Goal: Transaction & Acquisition: Book appointment/travel/reservation

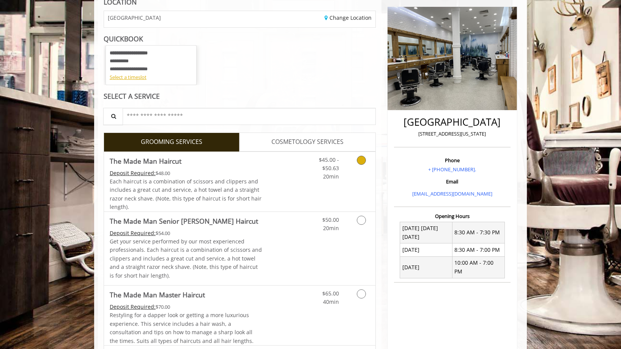
click at [210, 189] on span "Each haircut is a combination of scissors and clippers and includes a great cut…" at bounding box center [186, 194] width 152 height 33
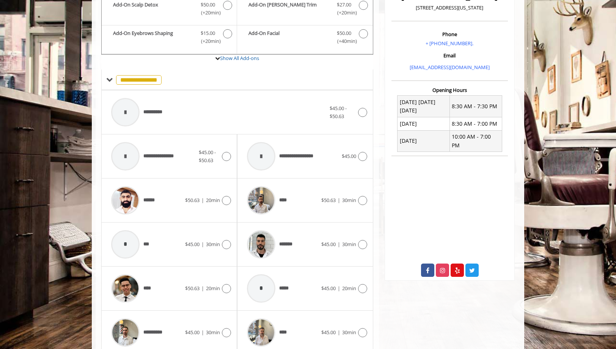
scroll to position [216, 0]
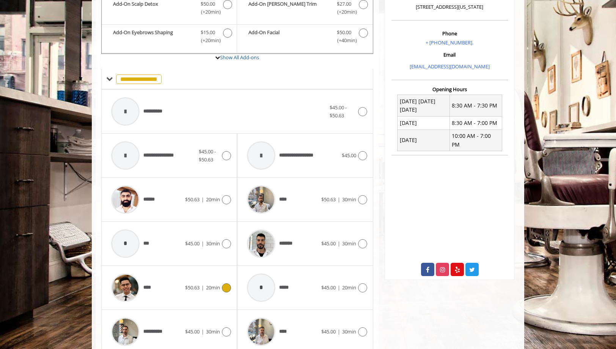
click at [209, 286] on span "20min" at bounding box center [213, 287] width 14 height 7
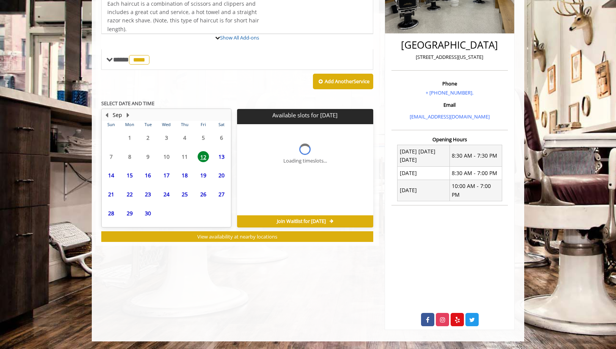
scroll to position [158, 0]
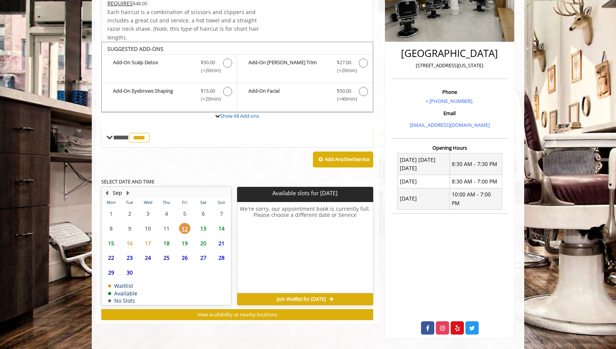
click at [205, 226] on span "13" at bounding box center [203, 228] width 11 height 11
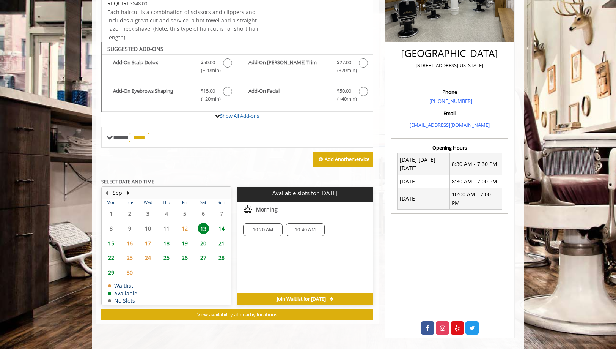
click at [264, 229] on span "10:20 AM" at bounding box center [263, 229] width 21 height 6
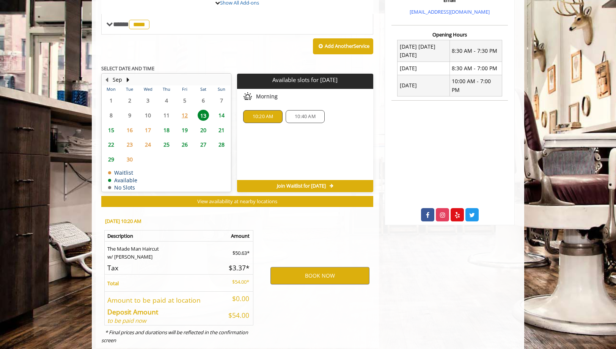
scroll to position [288, 0]
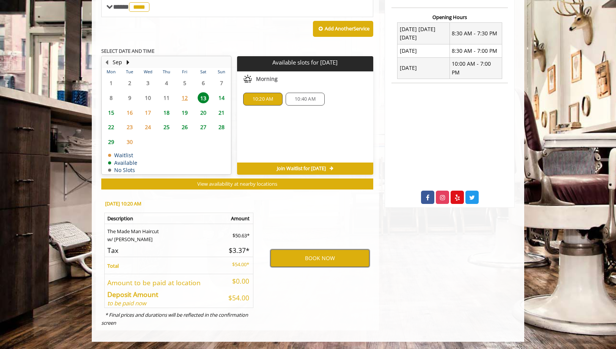
click at [303, 258] on button "BOOK NOW" at bounding box center [319, 257] width 99 height 17
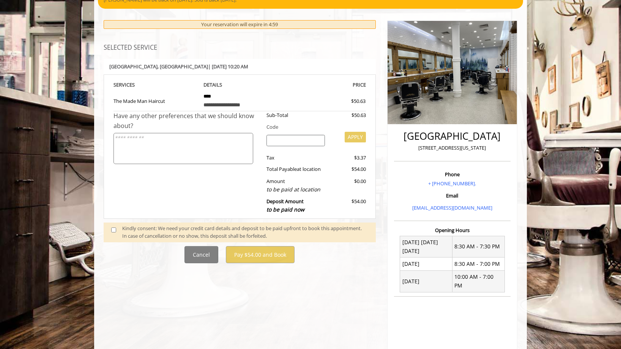
scroll to position [83, 0]
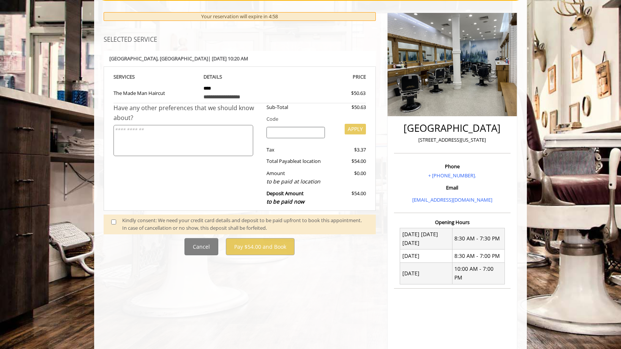
click at [109, 219] on span at bounding box center [116, 224] width 22 height 16
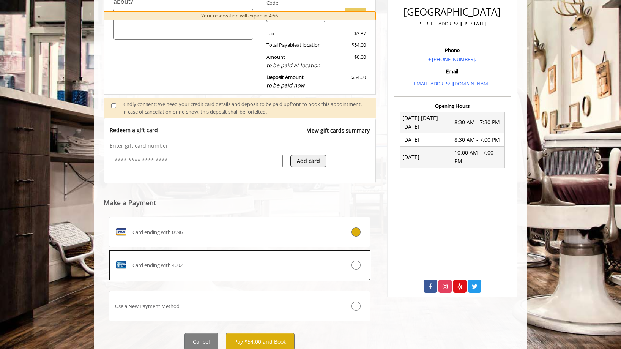
scroll to position [227, 0]
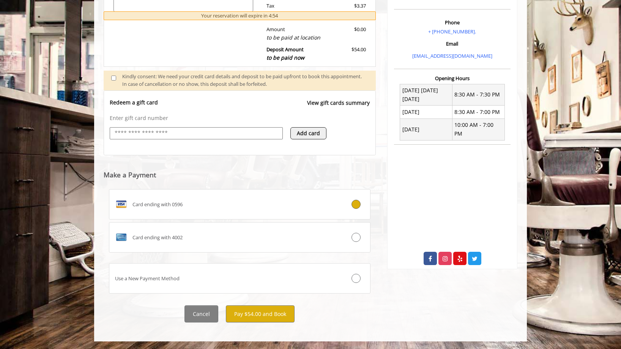
click at [269, 252] on div "Card ending with 0596 Card ending with 4002 Use a New Payment Method" at bounding box center [239, 242] width 261 height 107
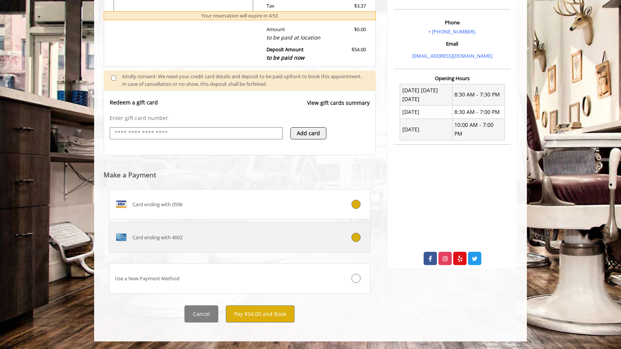
click at [267, 241] on div "Card ending with 4002" at bounding box center [217, 237] width 217 height 12
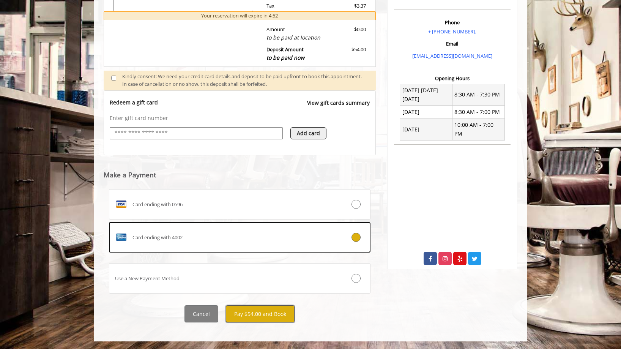
click at [262, 311] on button "Pay $54.00 and Book" at bounding box center [260, 313] width 69 height 17
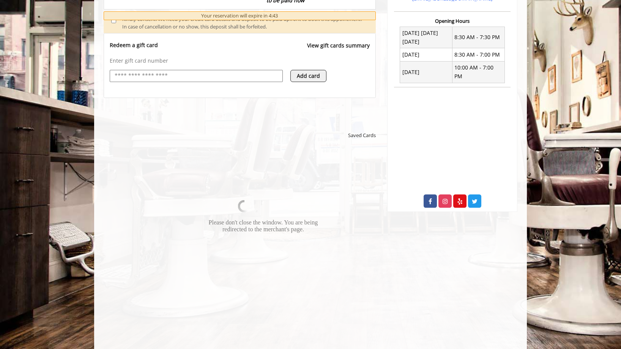
scroll to position [357, 0]
